Goal: Transaction & Acquisition: Purchase product/service

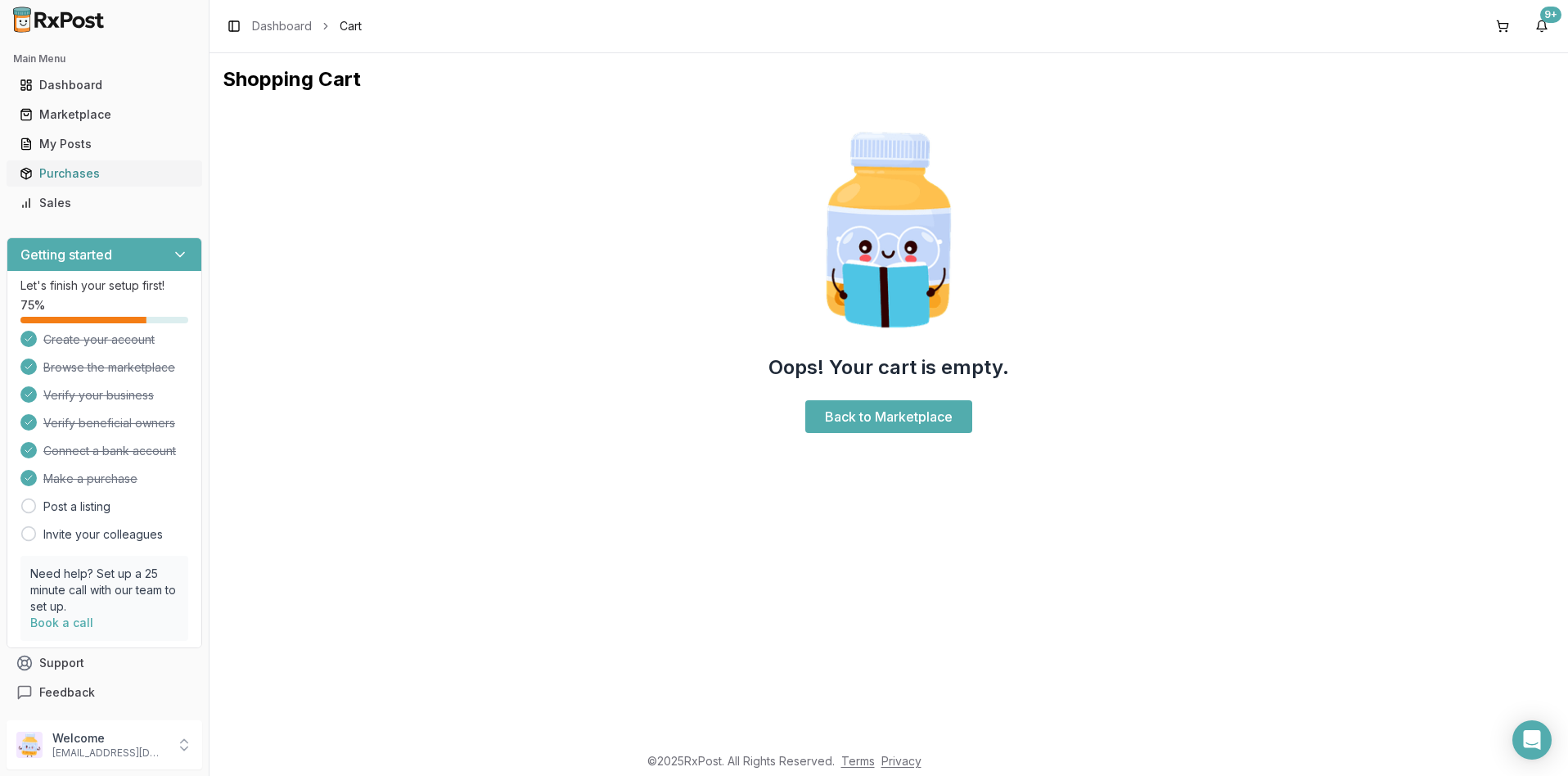
click at [74, 173] on div "Purchases" at bounding box center [104, 173] width 169 height 17
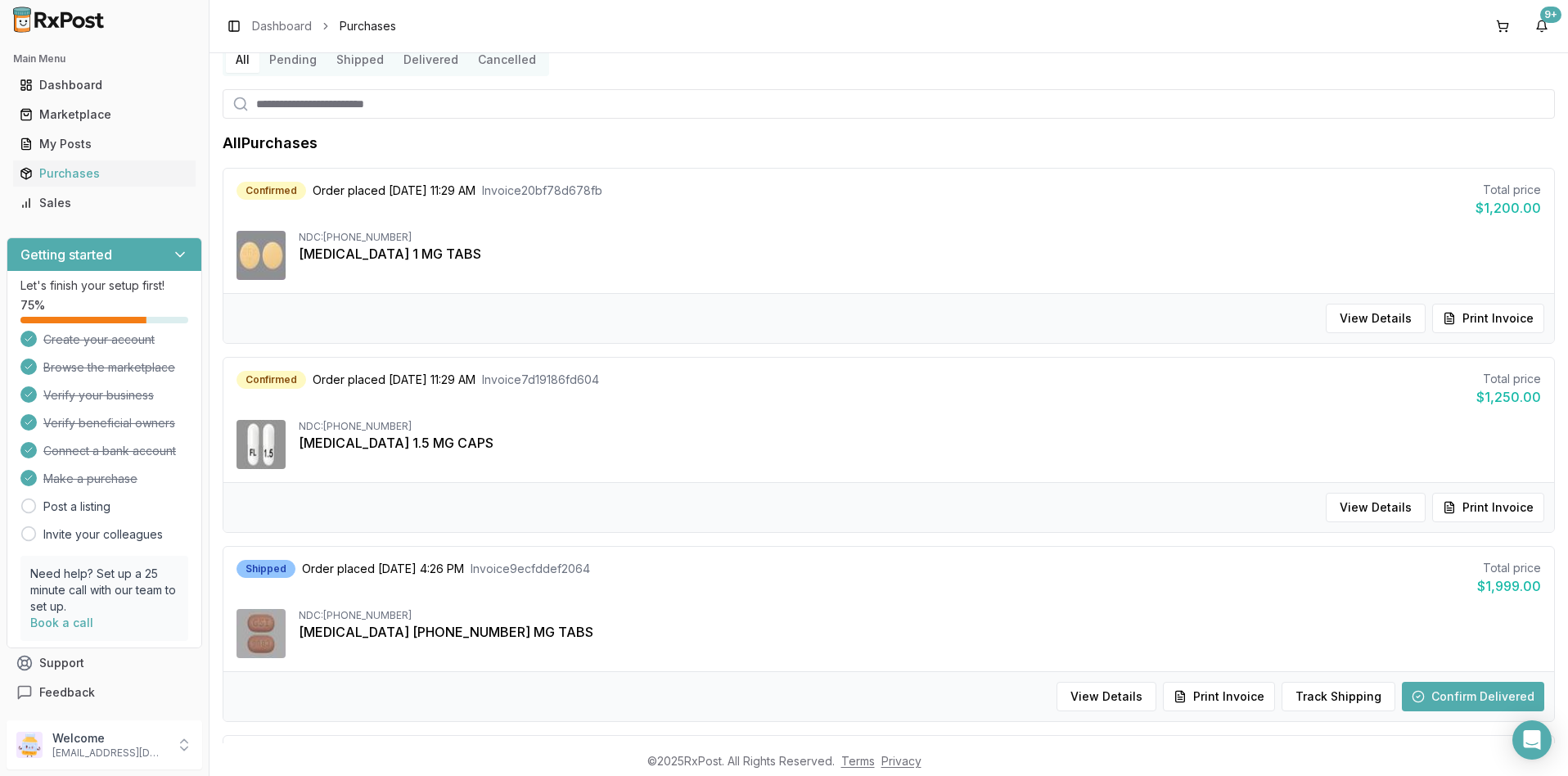
scroll to position [245, 0]
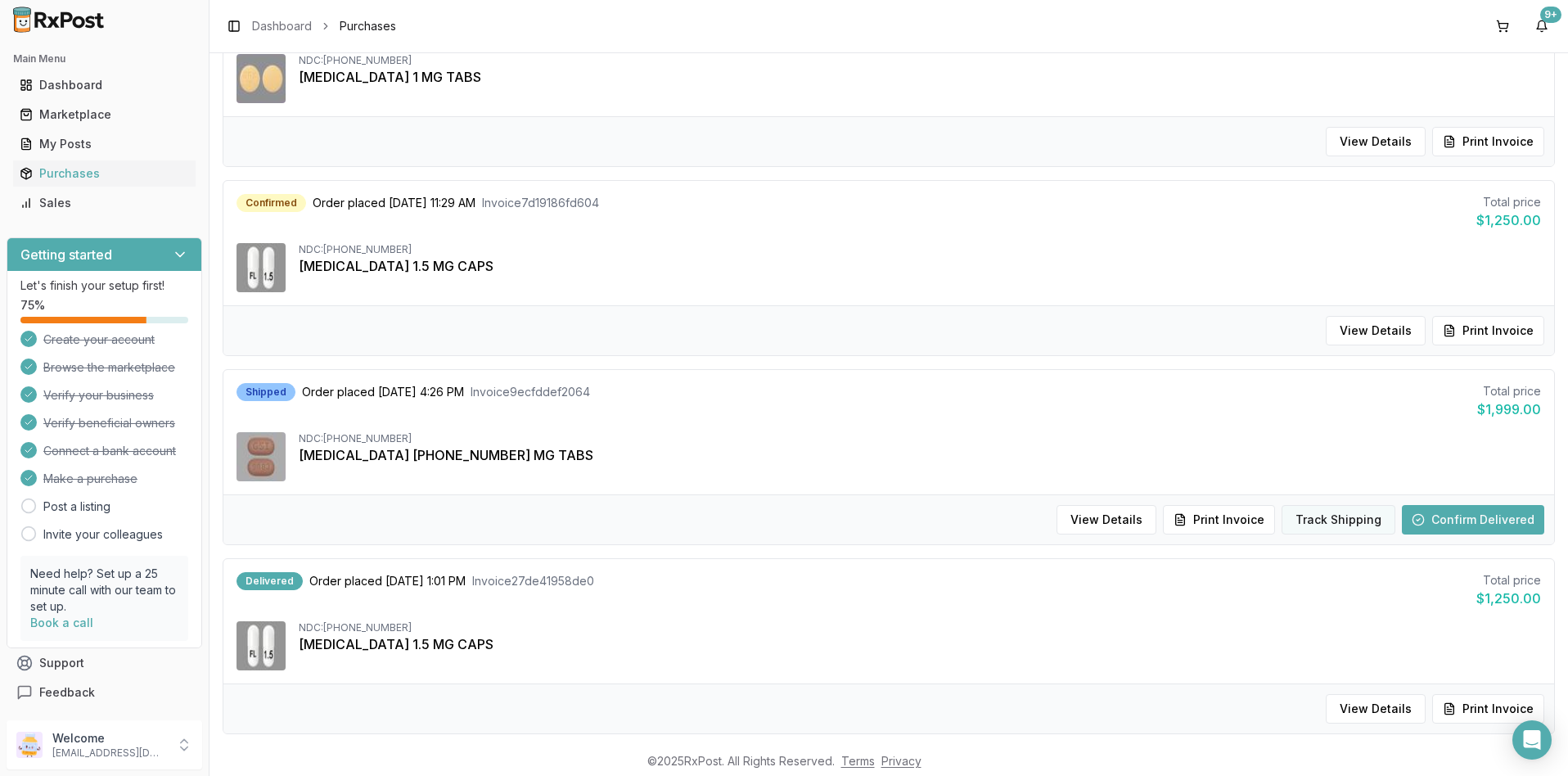
click at [1304, 523] on button "Track Shipping" at bounding box center [1339, 519] width 114 height 29
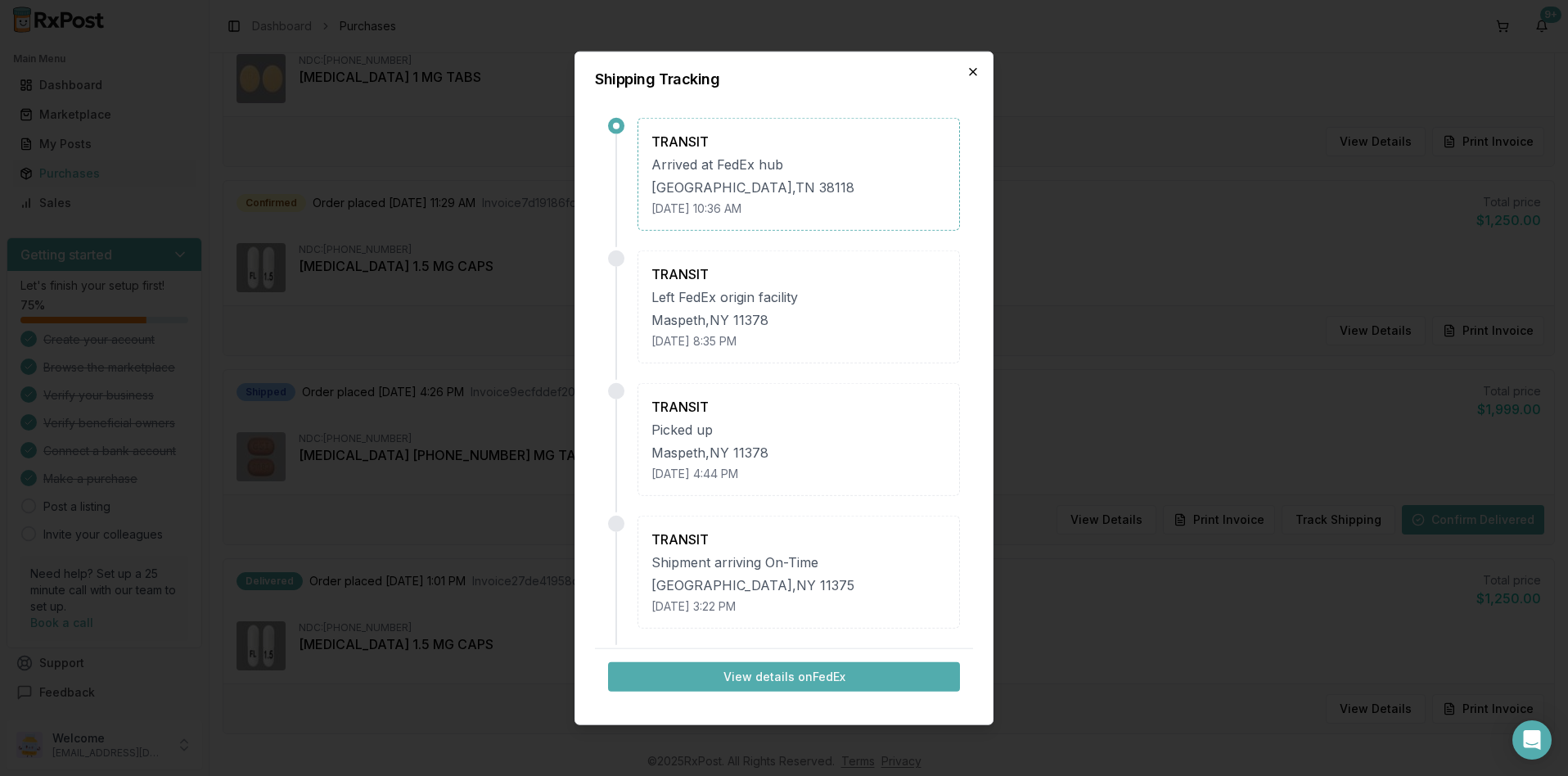
click at [976, 72] on icon "button" at bounding box center [973, 72] width 13 height 13
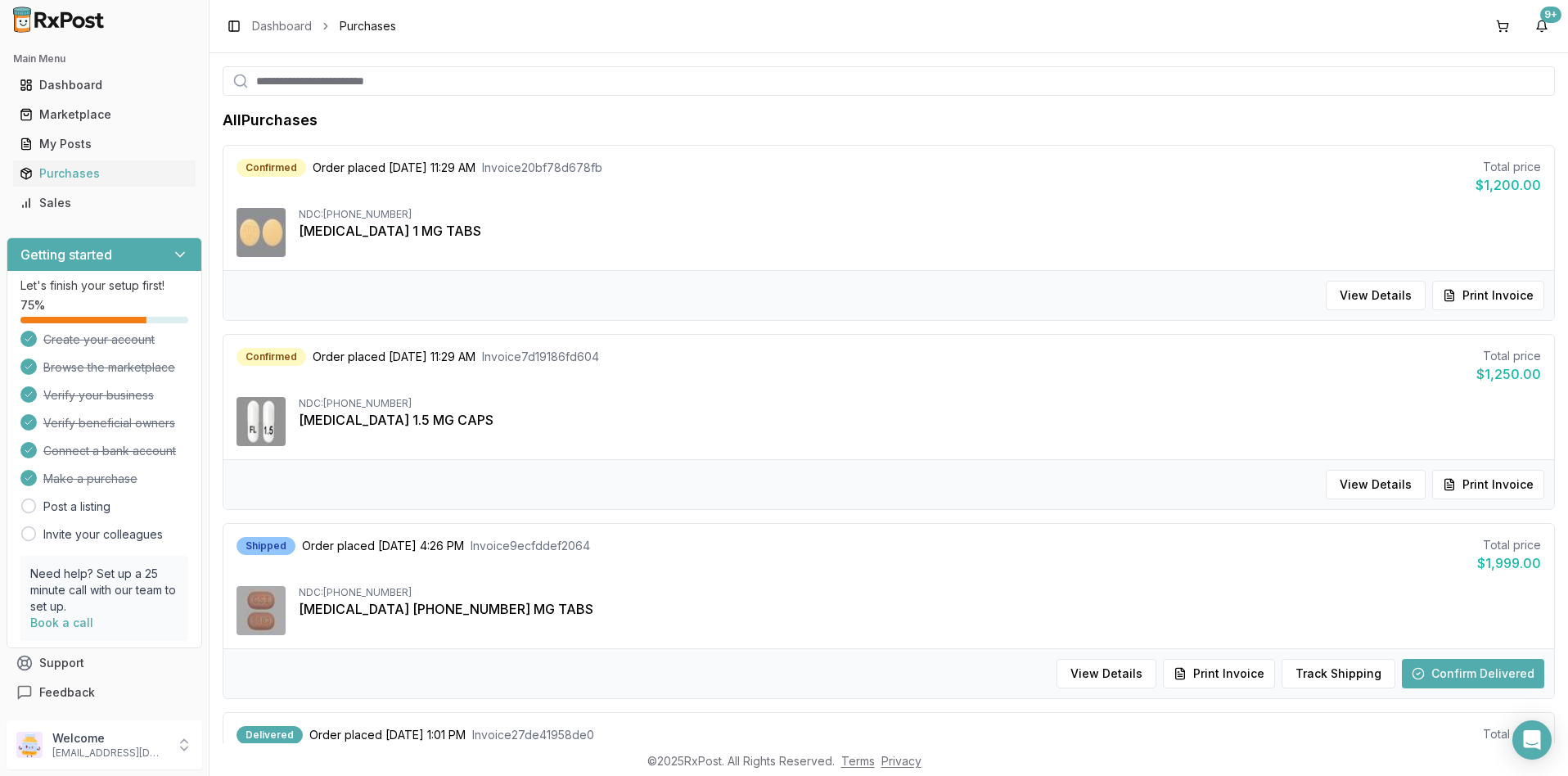
scroll to position [0, 0]
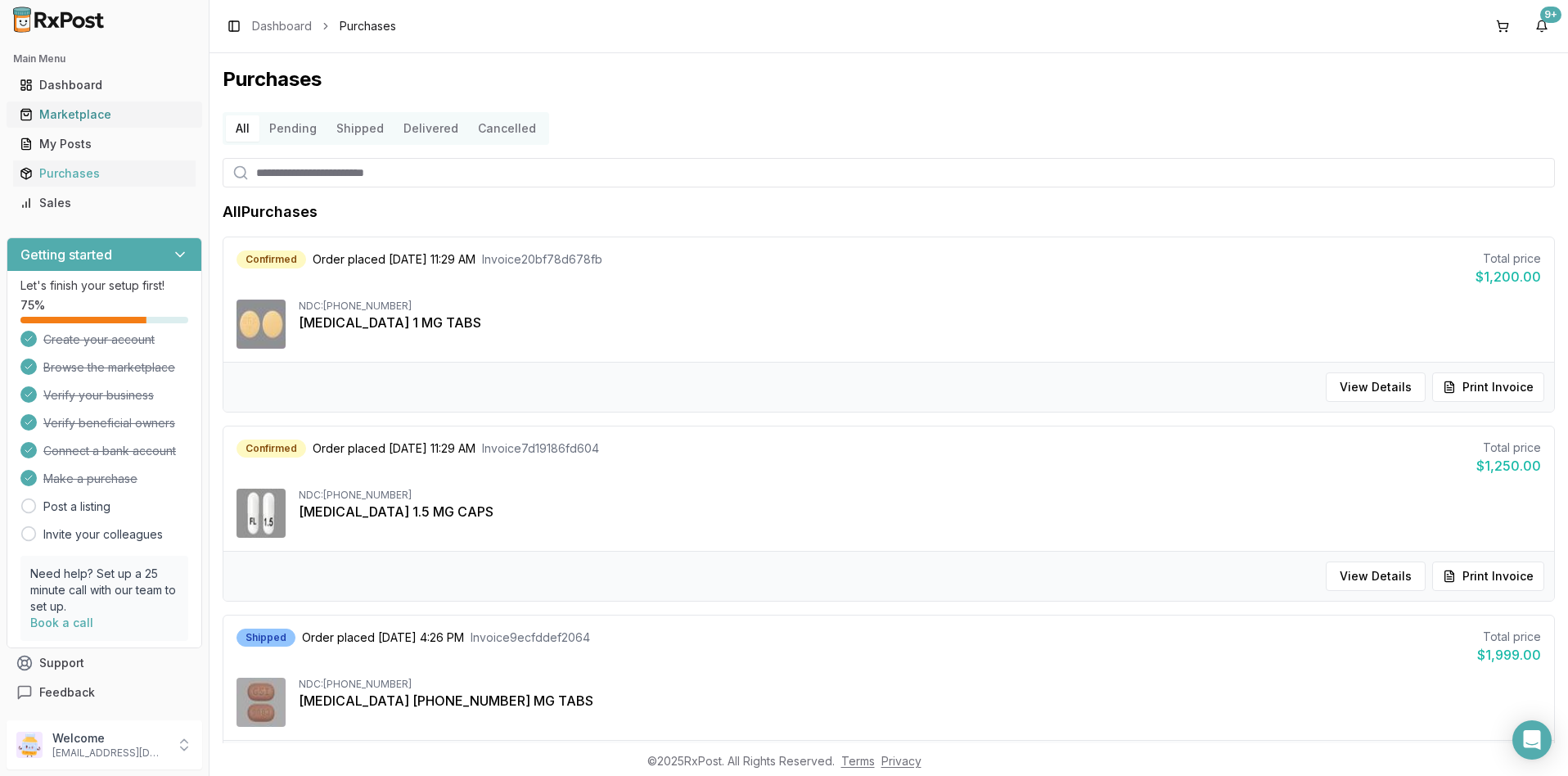
click at [71, 109] on div "Marketplace" at bounding box center [104, 115] width 169 height 17
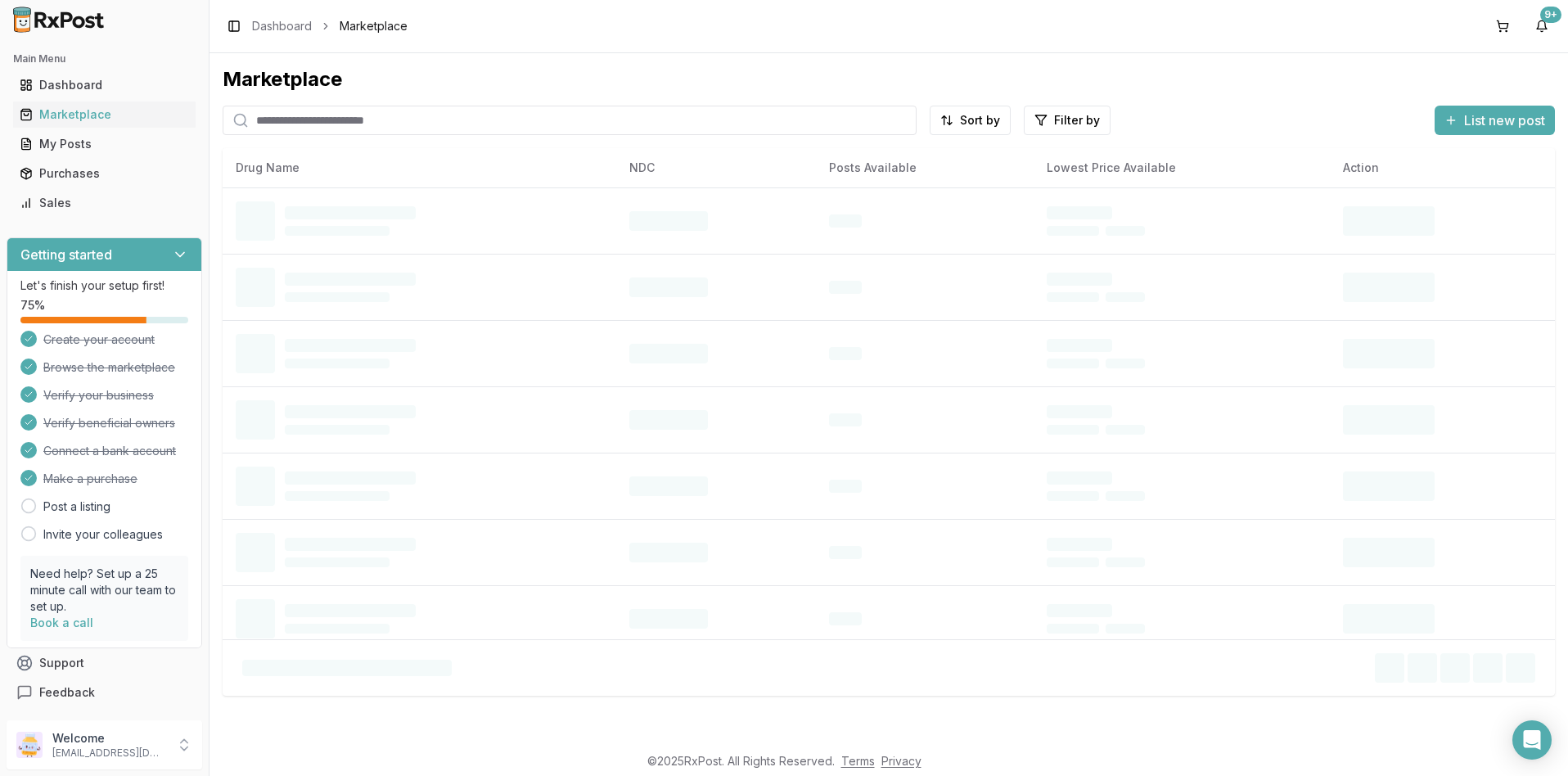
click at [289, 127] on input "search" at bounding box center [569, 120] width 694 height 29
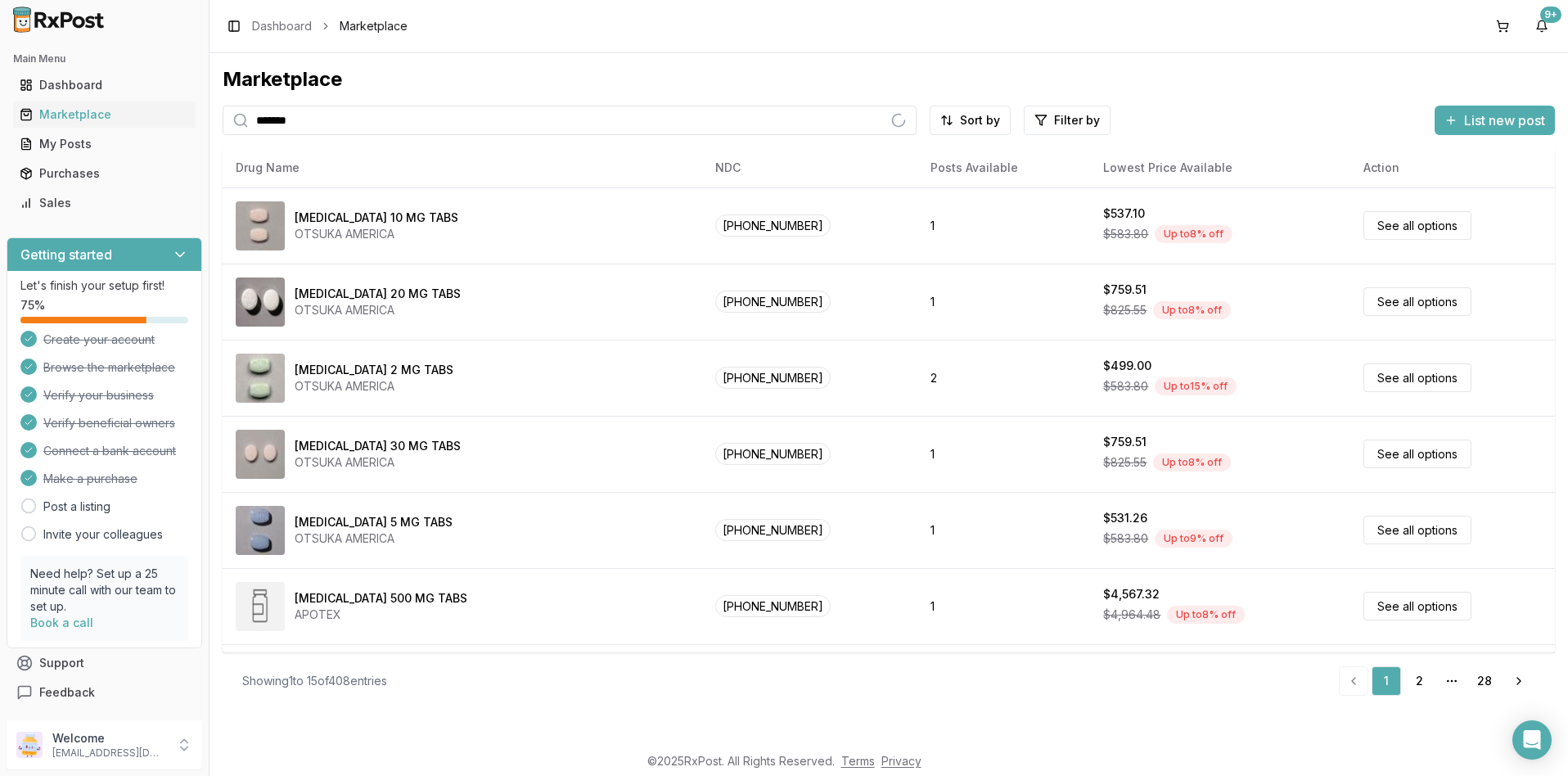
type input "*******"
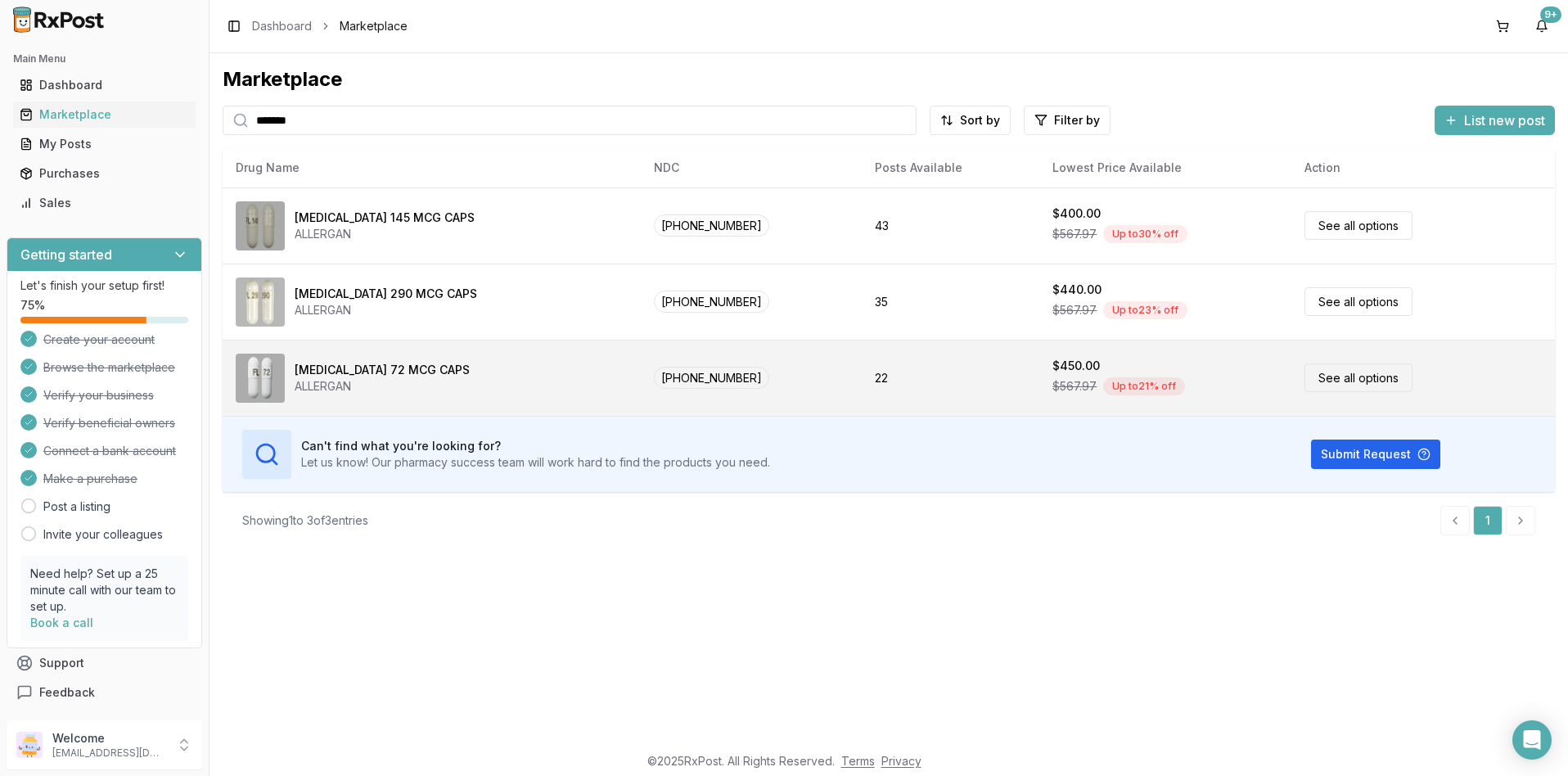
click at [1323, 380] on link "See all options" at bounding box center [1359, 378] width 108 height 28
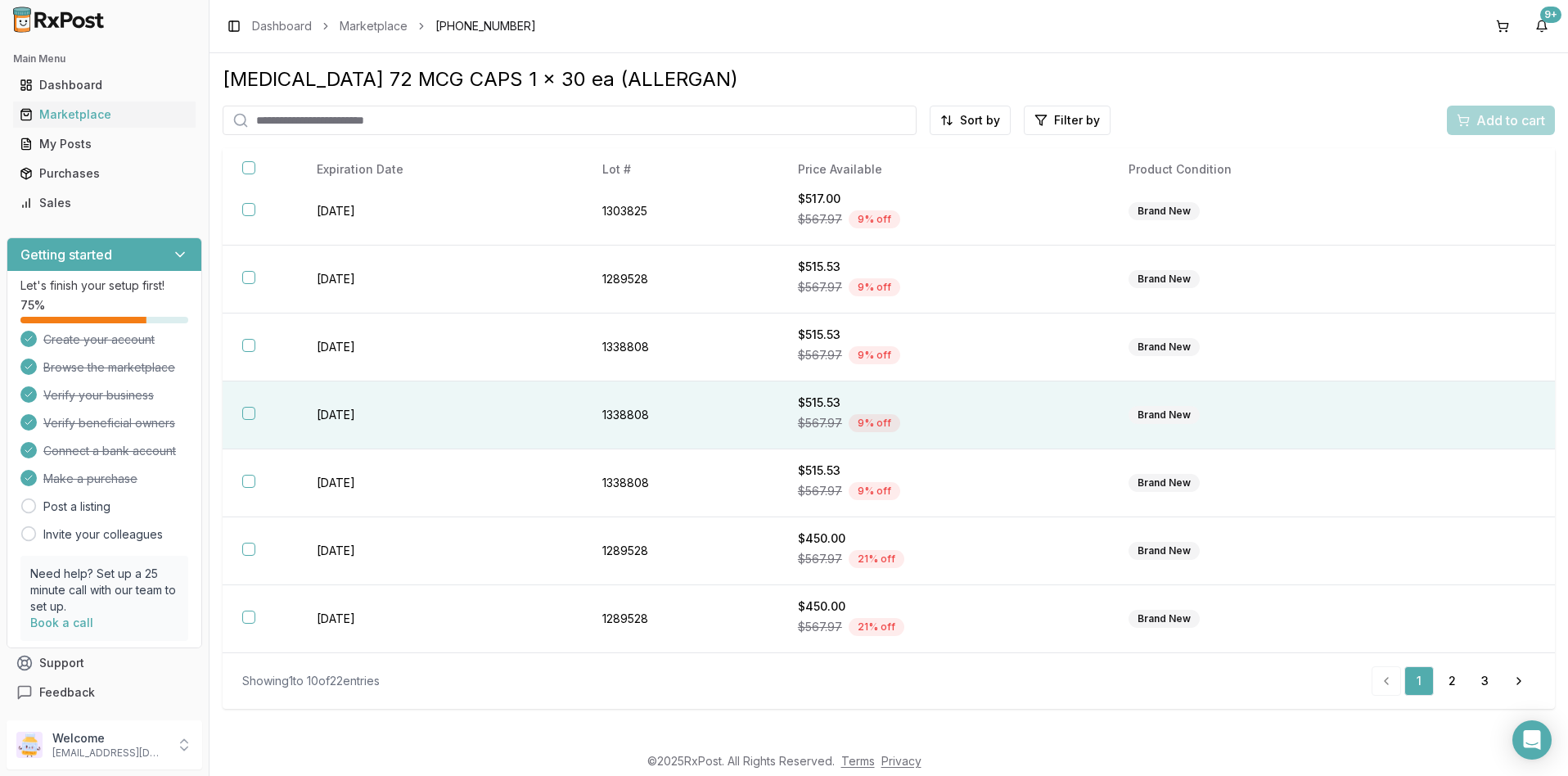
scroll to position [164, 0]
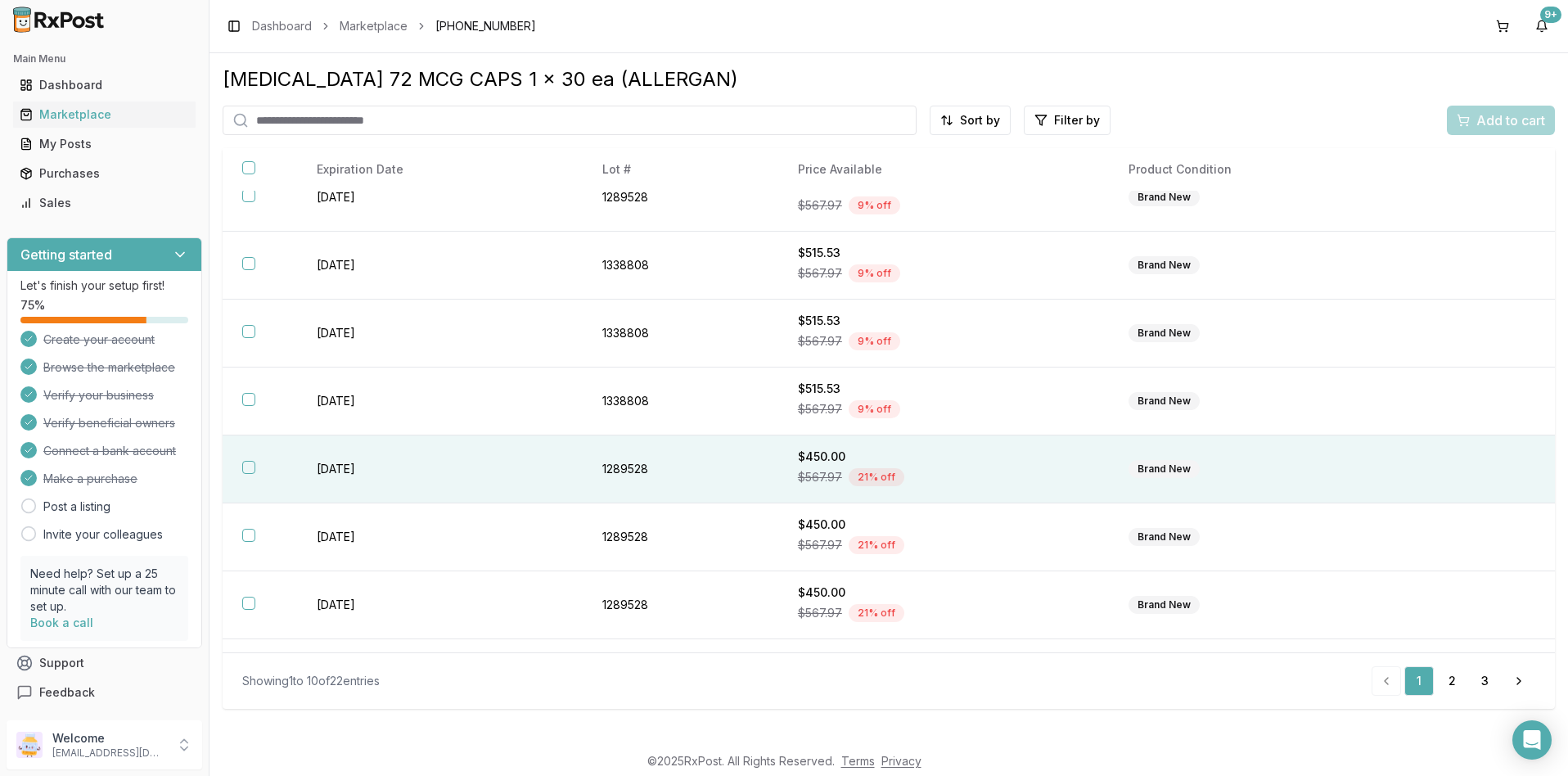
click at [245, 469] on button "button" at bounding box center [249, 467] width 13 height 13
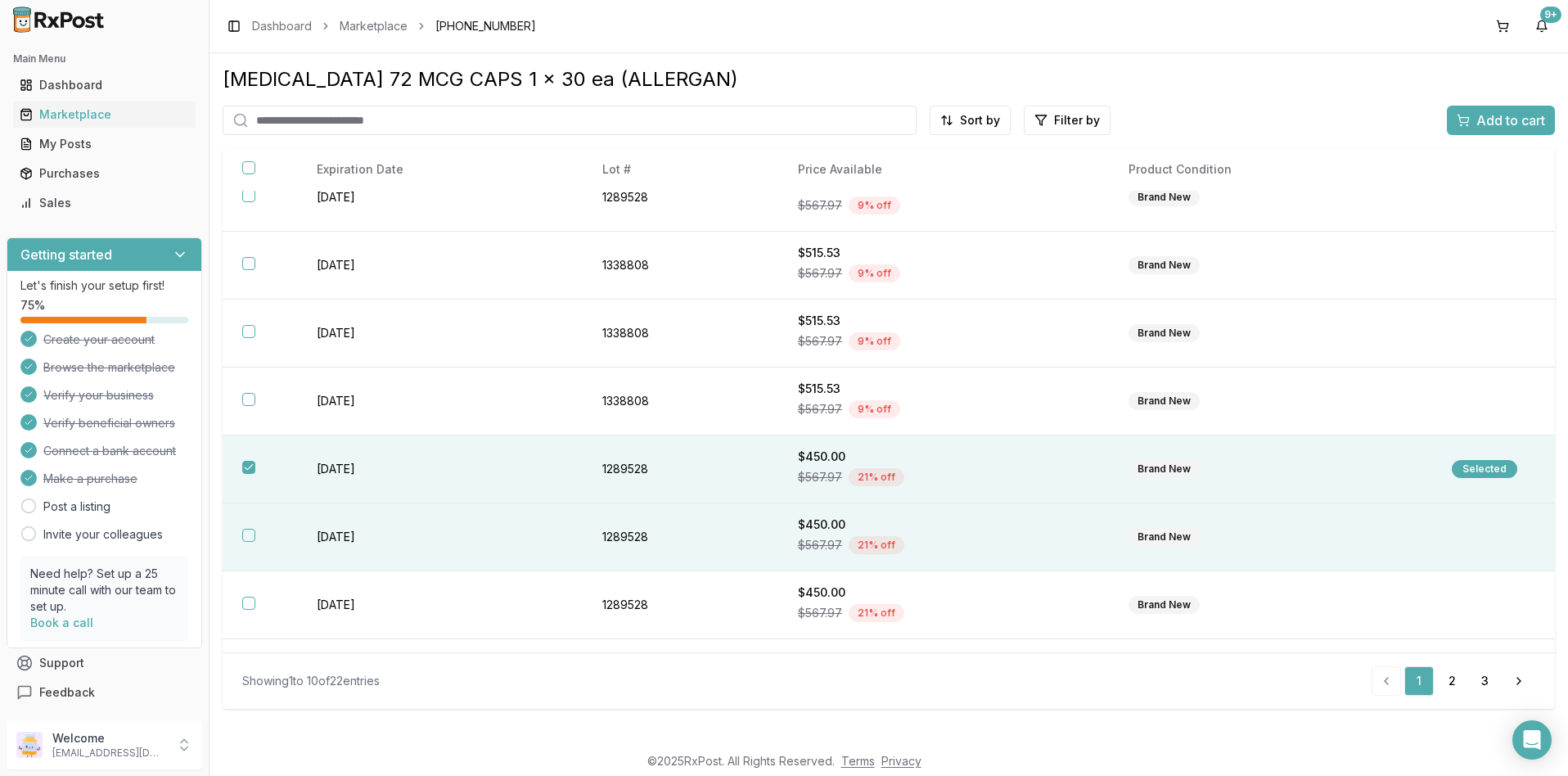
click at [253, 533] on button "button" at bounding box center [249, 535] width 13 height 13
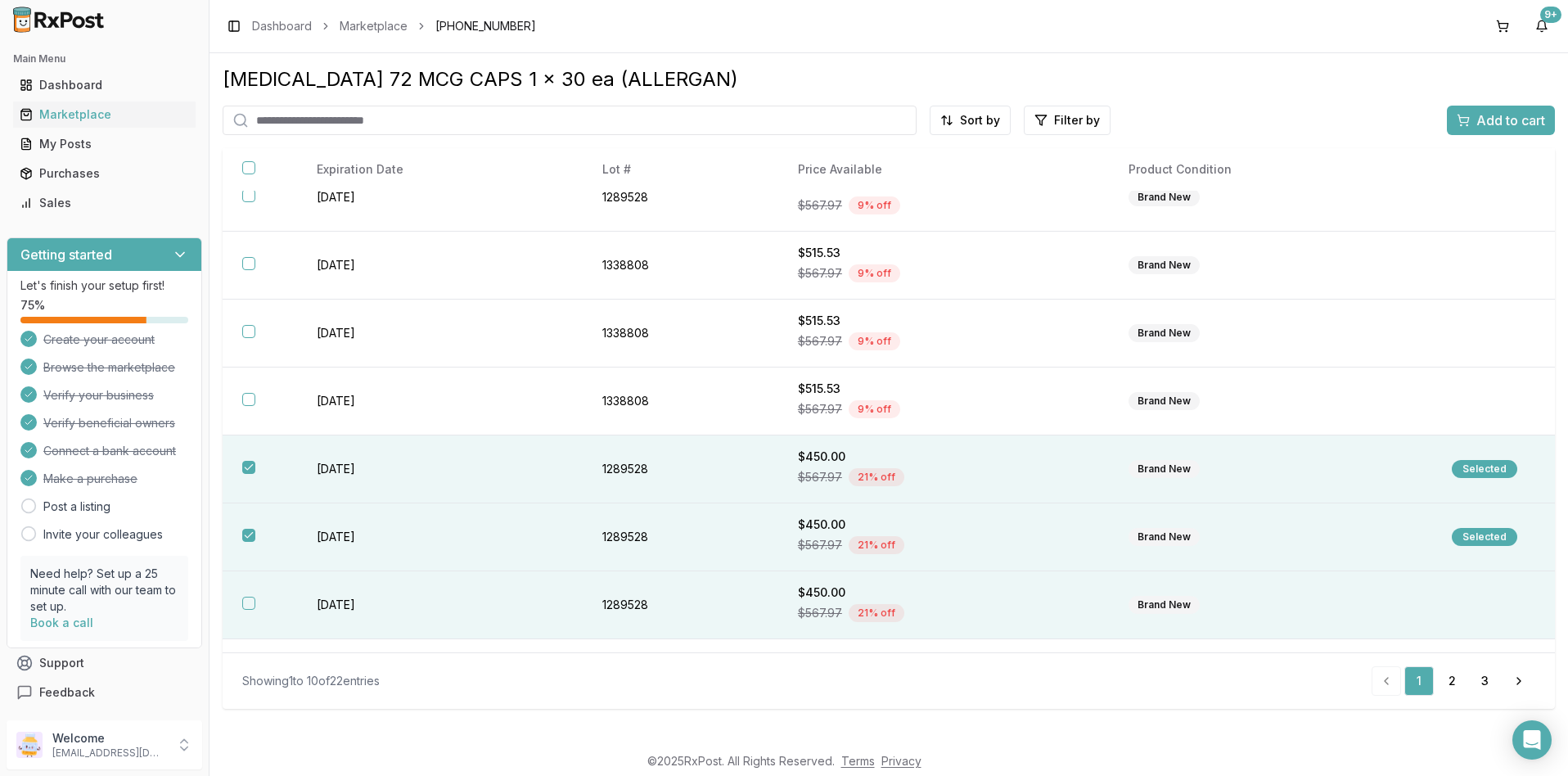
click at [248, 604] on button "button" at bounding box center [249, 603] width 13 height 13
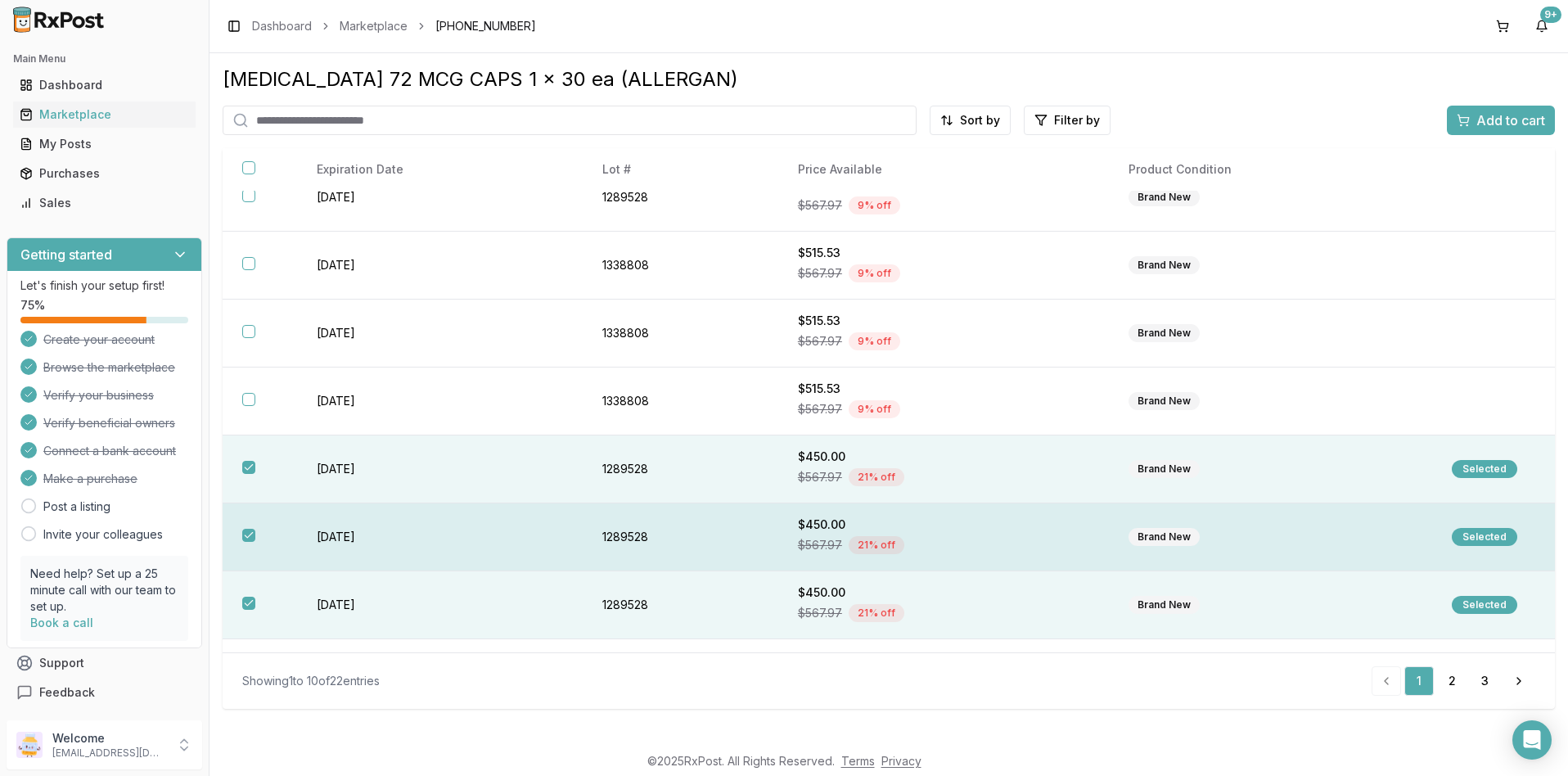
scroll to position [218, 0]
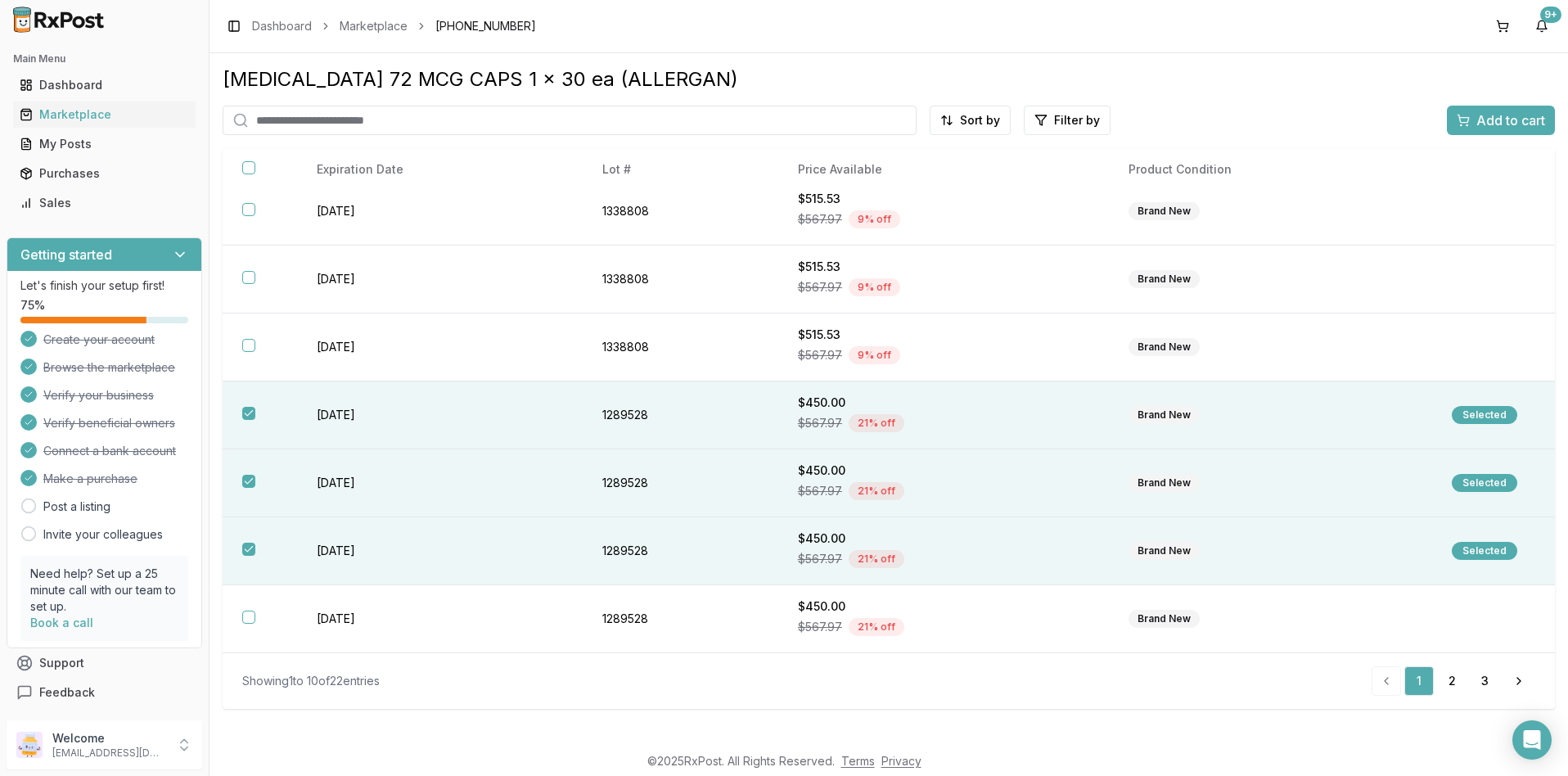
click at [1497, 124] on span "Add to cart" at bounding box center [1512, 120] width 69 height 19
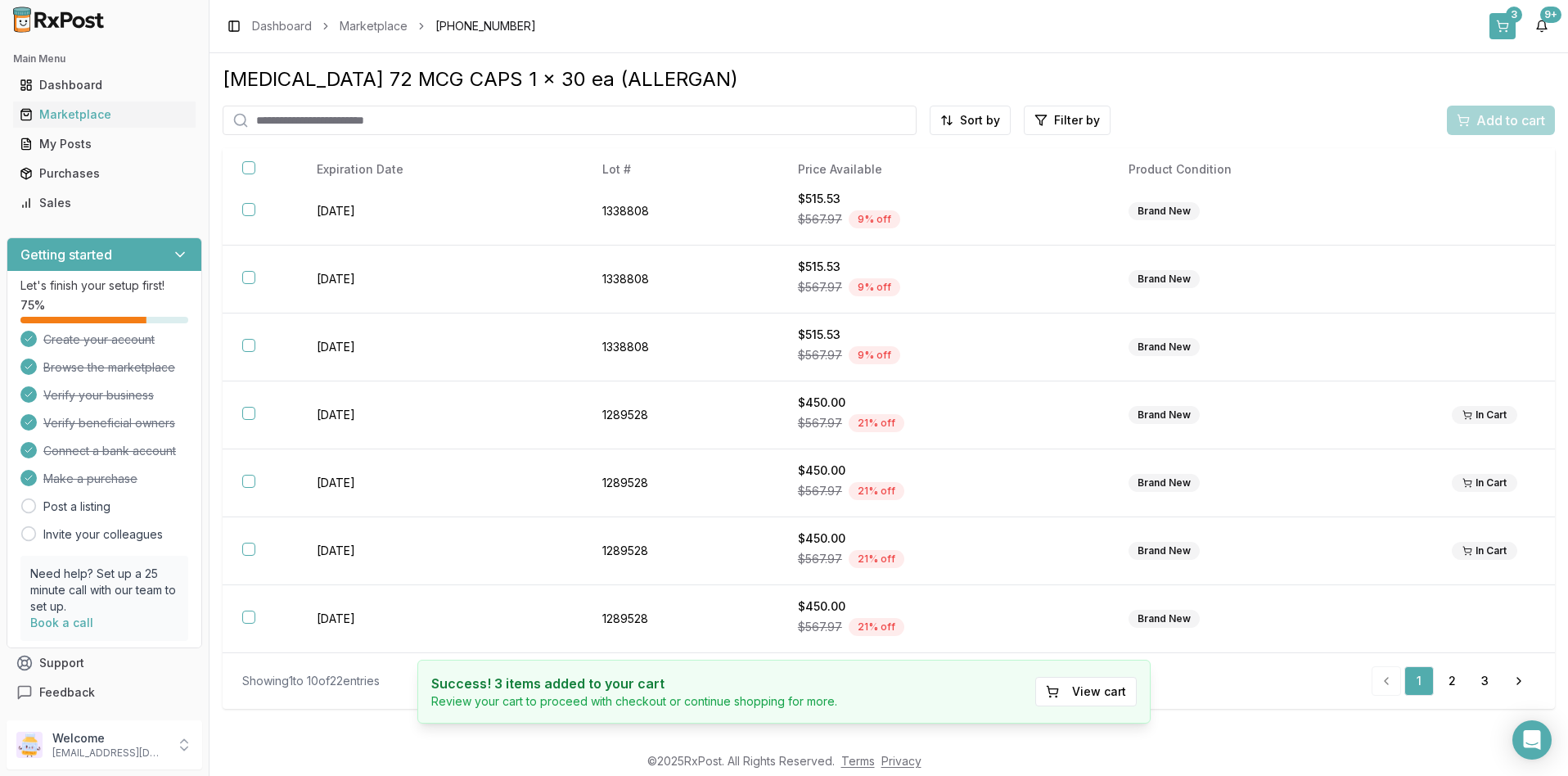
click at [1503, 27] on button "3" at bounding box center [1503, 26] width 26 height 26
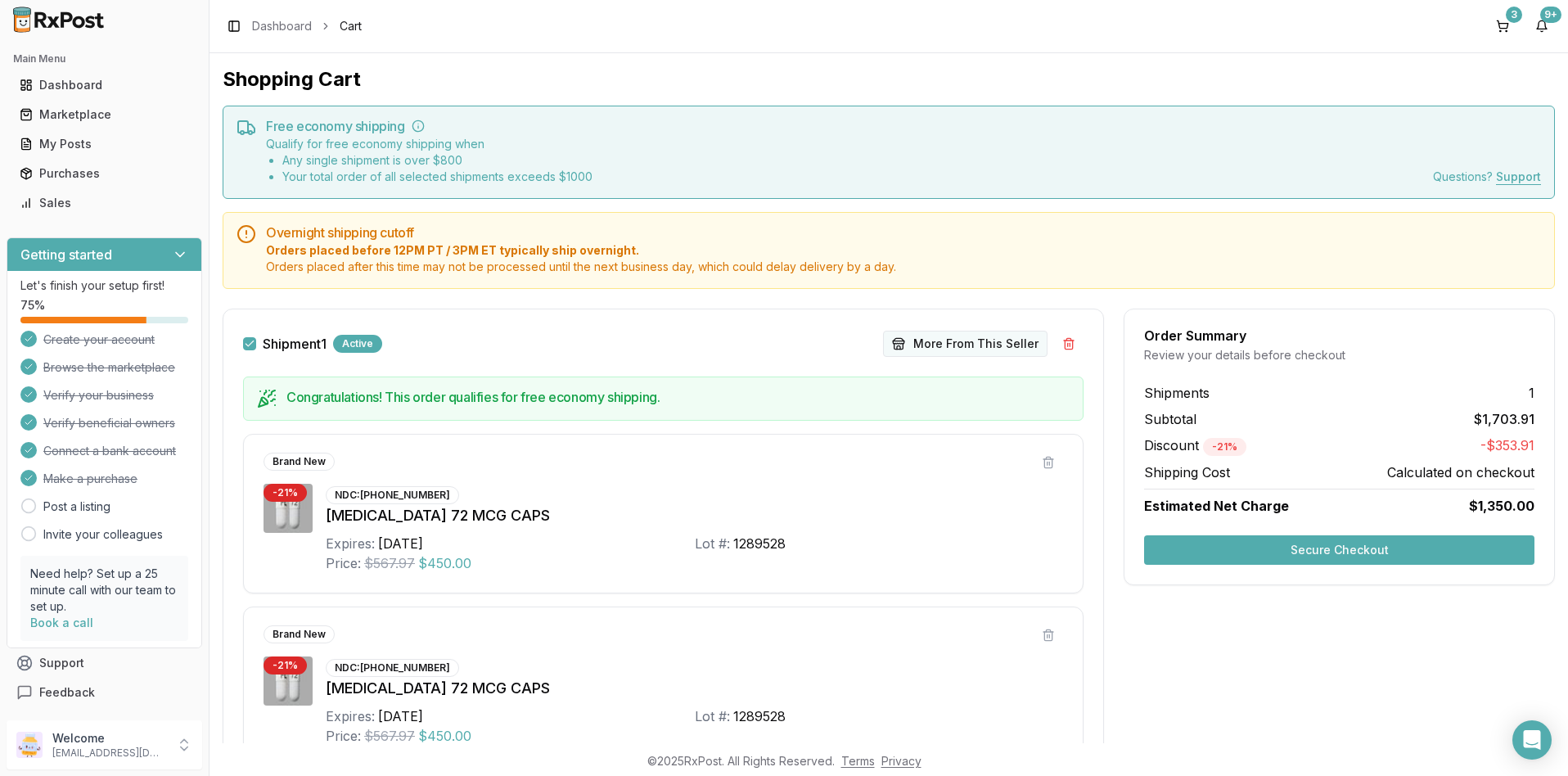
click at [985, 344] on button "More From This Seller" at bounding box center [965, 344] width 164 height 26
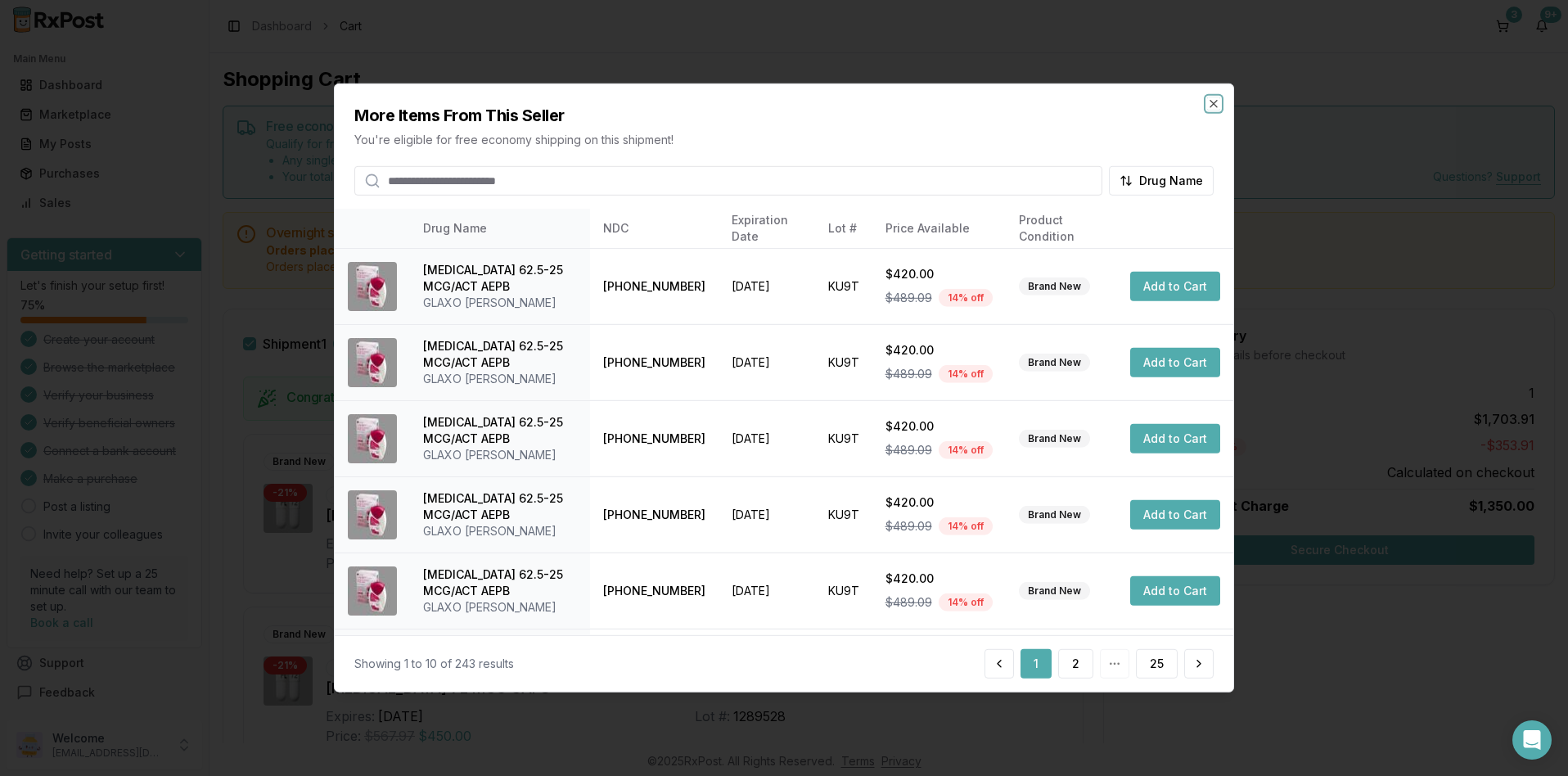
drag, startPoint x: 1213, startPoint y: 104, endPoint x: 1183, endPoint y: 88, distance: 34.0
click at [1212, 103] on icon "button" at bounding box center [1213, 103] width 13 height 13
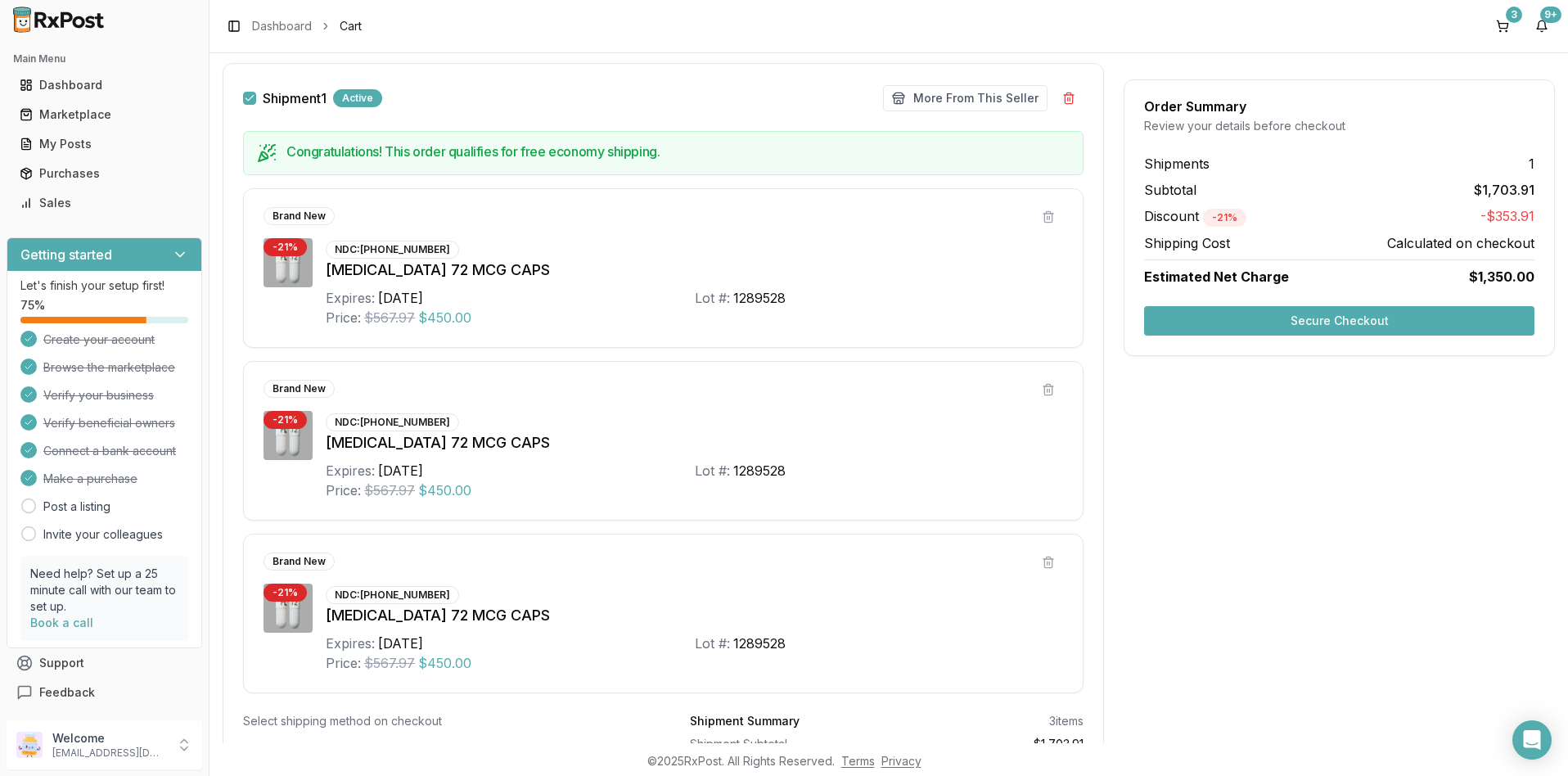
scroll to position [381, 0]
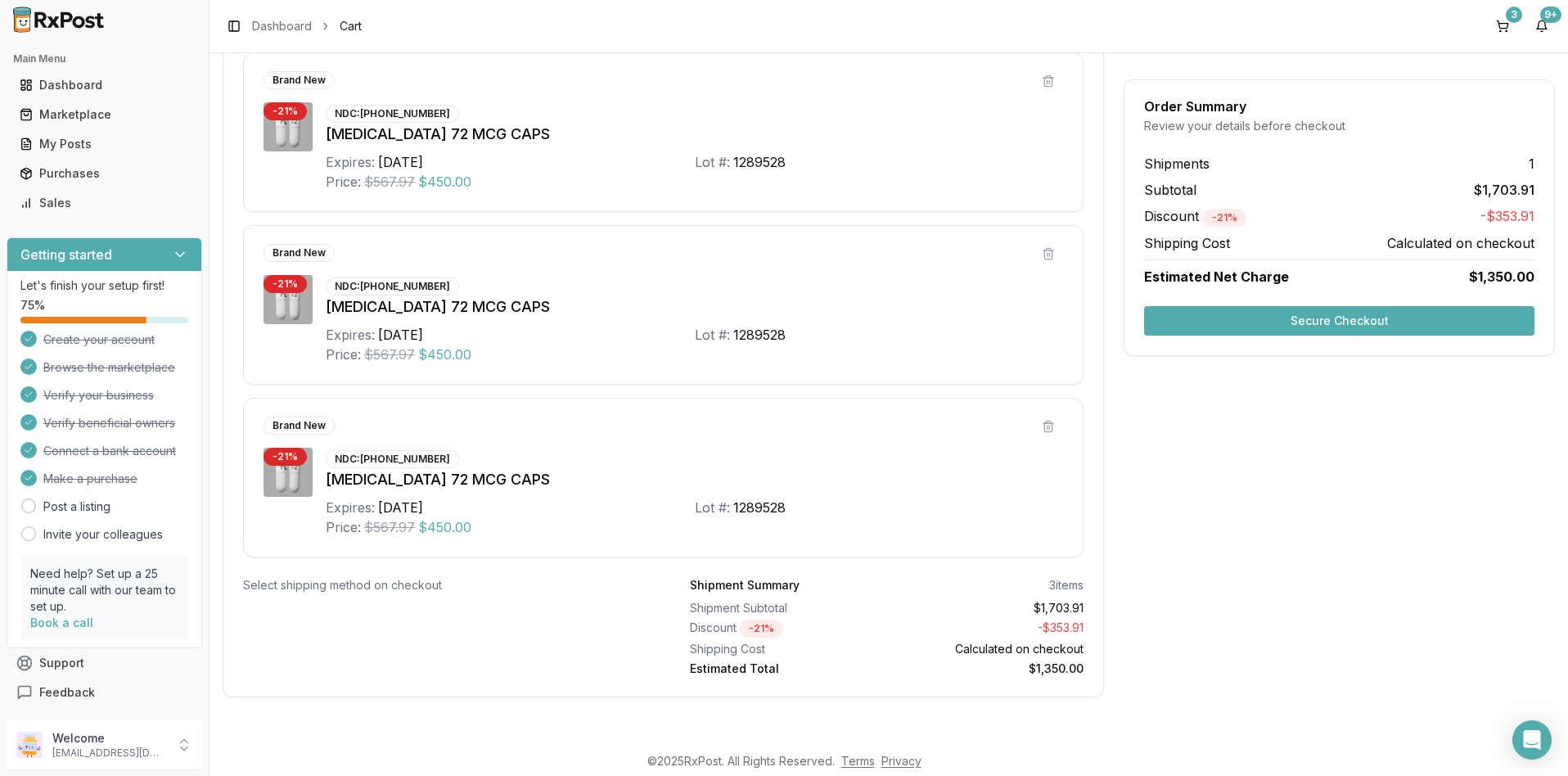
click at [1345, 319] on button "Secure Checkout" at bounding box center [1339, 320] width 390 height 29
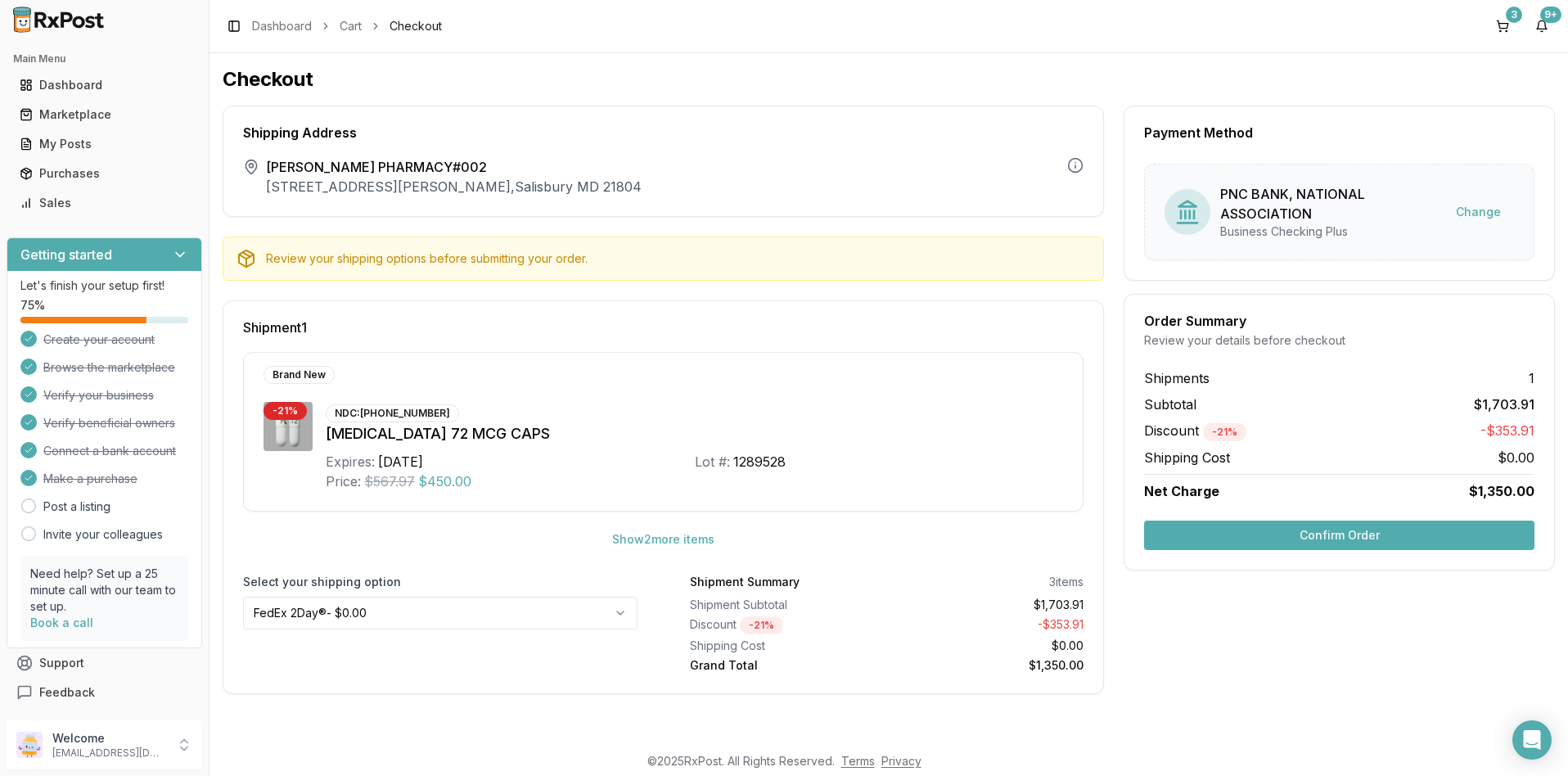
click at [1324, 536] on button "Confirm Order" at bounding box center [1339, 535] width 390 height 29
